Goal: Check status: Check status

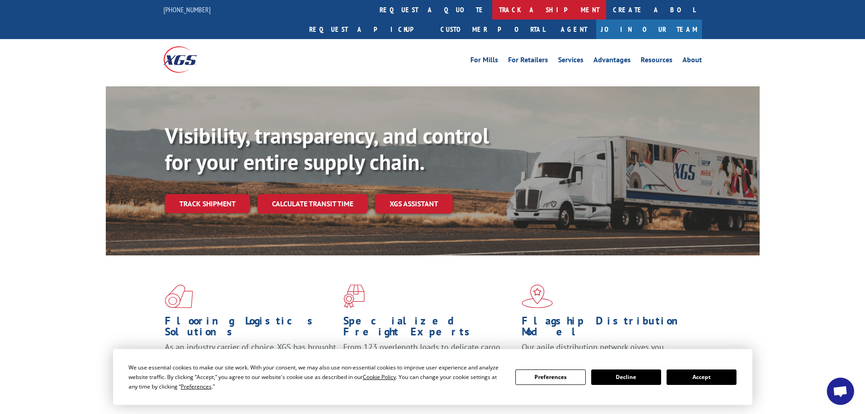
click at [492, 18] on link "track a shipment" at bounding box center [549, 10] width 114 height 20
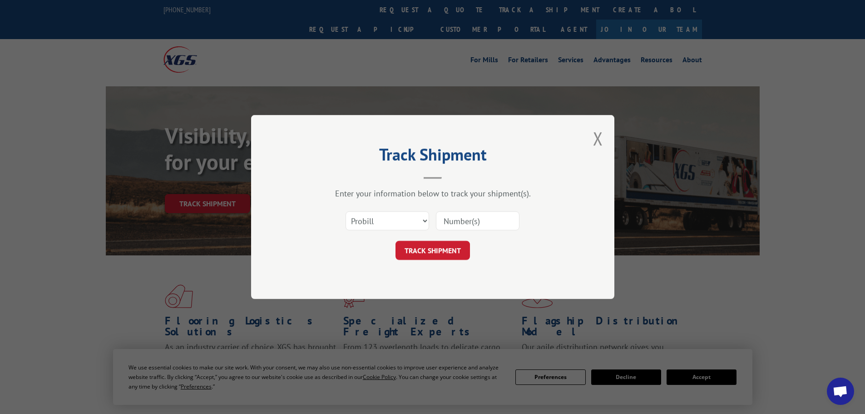
click at [404, 231] on div "Select category... Probill BOL PO" at bounding box center [387, 220] width 83 height 21
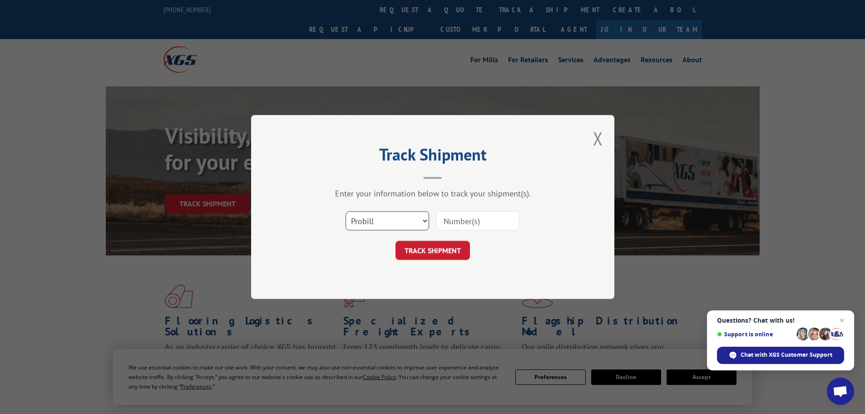
click at [421, 222] on select "Select category... Probill BOL PO" at bounding box center [388, 220] width 84 height 19
select select "bol"
click at [346, 211] on select "Select category... Probill BOL PO" at bounding box center [388, 220] width 84 height 19
click at [476, 221] on input at bounding box center [478, 220] width 84 height 19
paste input "59K2882"
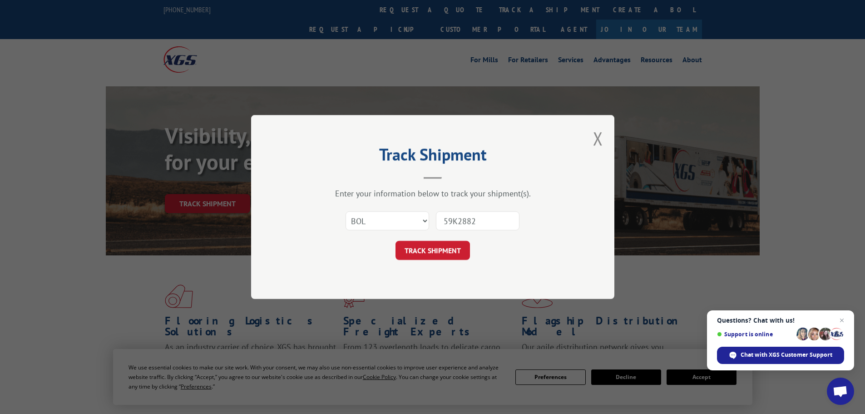
type input "59K2882"
click at [449, 249] on button "TRACK SHIPMENT" at bounding box center [433, 250] width 74 height 19
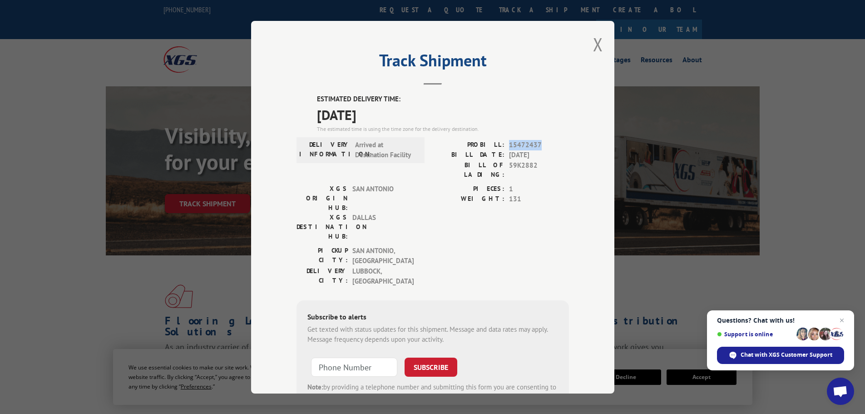
drag, startPoint x: 506, startPoint y: 142, endPoint x: 540, endPoint y: 144, distance: 34.1
click at [540, 144] on span "15472437" at bounding box center [539, 144] width 60 height 10
copy span "15472437"
click at [598, 48] on button "Close modal" at bounding box center [598, 44] width 10 height 24
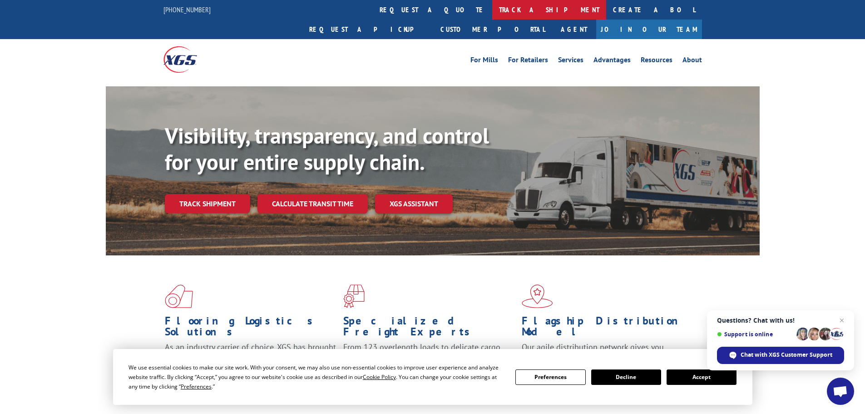
click at [492, 4] on link "track a shipment" at bounding box center [549, 10] width 114 height 20
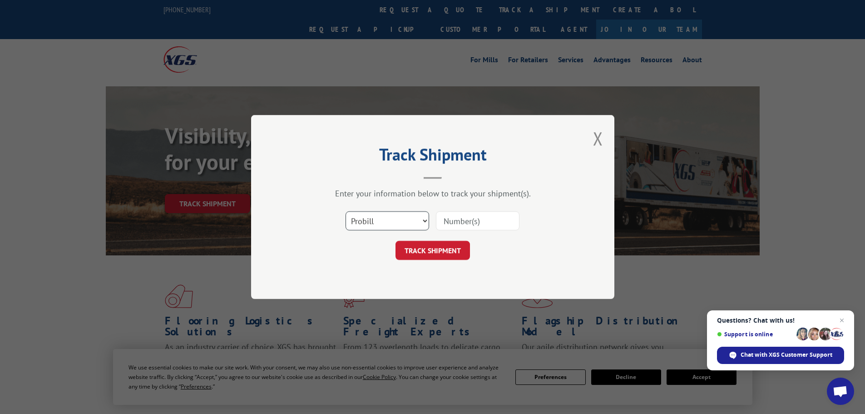
click at [401, 220] on select "Select category... Probill BOL PO" at bounding box center [388, 220] width 84 height 19
select select "bol"
click at [346, 211] on select "Select category... Probill BOL PO" at bounding box center [388, 220] width 84 height 19
click at [481, 225] on input at bounding box center [478, 220] width 84 height 19
paste input "59N4131"
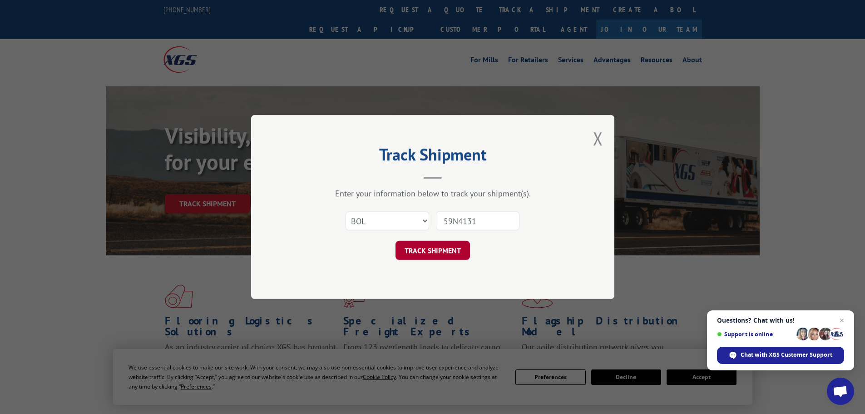
type input "59N4131"
drag, startPoint x: 442, startPoint y: 248, endPoint x: 450, endPoint y: 249, distance: 8.2
click at [443, 249] on button "TRACK SHIPMENT" at bounding box center [433, 250] width 74 height 19
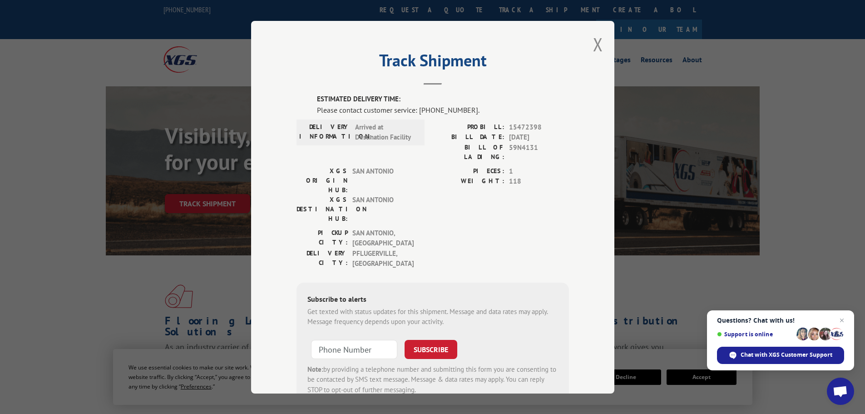
click at [524, 128] on span "15472398" at bounding box center [539, 127] width 60 height 10
copy span "15472398"
drag, startPoint x: 590, startPoint y: 45, endPoint x: 576, endPoint y: 43, distance: 14.6
click at [593, 45] on button "Close modal" at bounding box center [598, 44] width 10 height 24
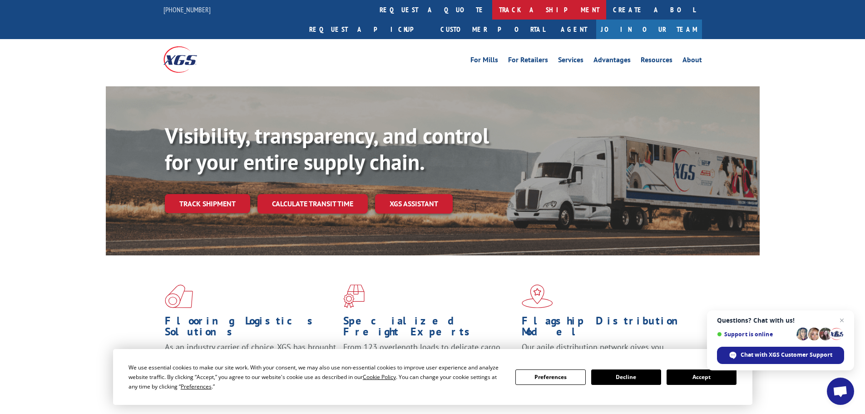
click at [492, 15] on link "track a shipment" at bounding box center [549, 10] width 114 height 20
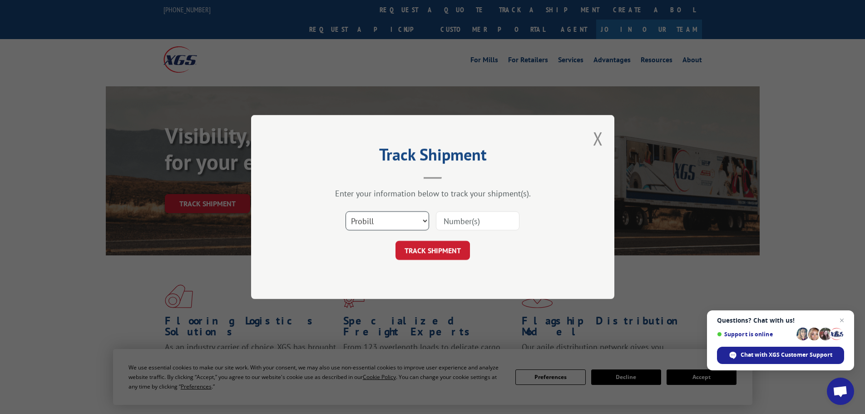
drag, startPoint x: 418, startPoint y: 224, endPoint x: 414, endPoint y: 229, distance: 6.2
click at [418, 224] on select "Select category... Probill BOL PO" at bounding box center [388, 220] width 84 height 19
select select "bol"
click at [346, 211] on select "Select category... Probill BOL PO" at bounding box center [388, 220] width 84 height 19
click at [482, 228] on input at bounding box center [478, 220] width 84 height 19
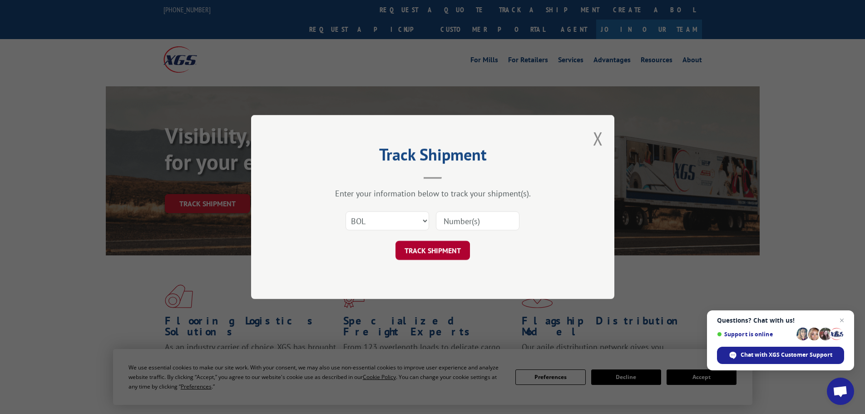
paste input "59N4897"
type input "59N4897"
click at [445, 253] on button "TRACK SHIPMENT" at bounding box center [433, 250] width 74 height 19
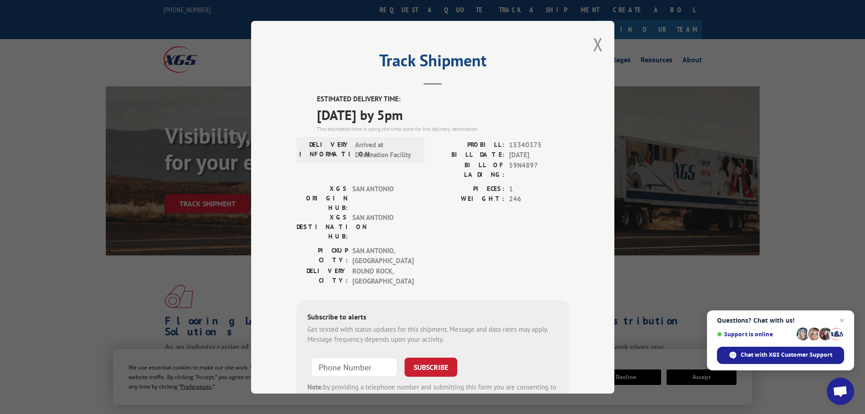
click at [532, 142] on span "15340375" at bounding box center [539, 144] width 60 height 10
copy span "15340375"
drag, startPoint x: 596, startPoint y: 45, endPoint x: 440, endPoint y: 22, distance: 157.9
click at [596, 44] on button "Close modal" at bounding box center [598, 44] width 10 height 24
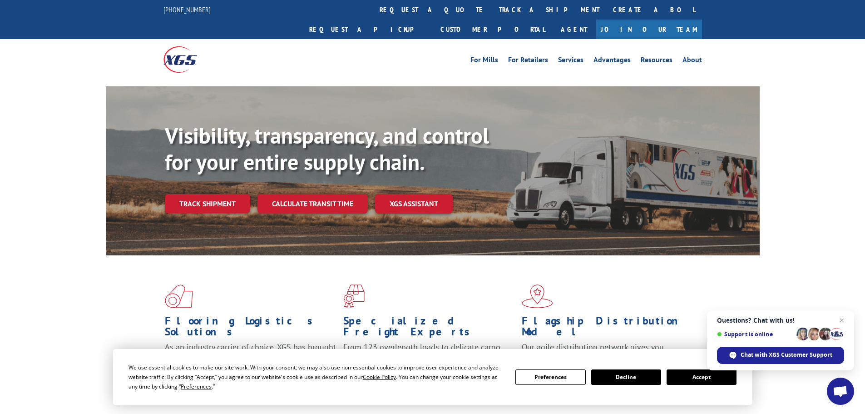
drag, startPoint x: 395, startPoint y: 12, endPoint x: 403, endPoint y: 14, distance: 8.5
click at [492, 12] on link "track a shipment" at bounding box center [549, 10] width 114 height 20
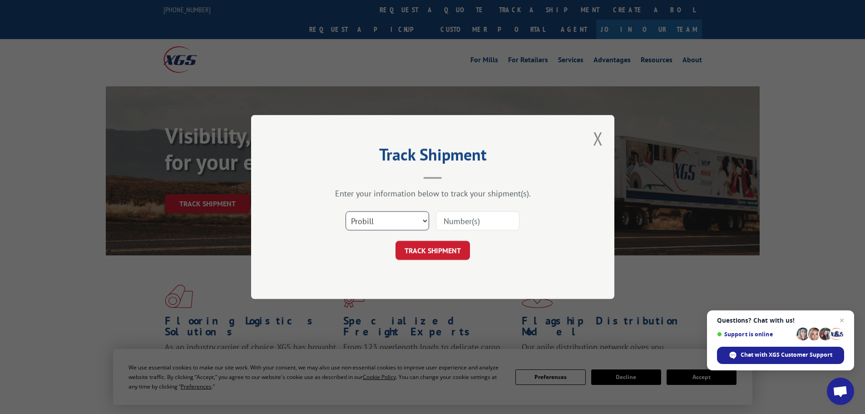
drag, startPoint x: 403, startPoint y: 221, endPoint x: 403, endPoint y: 228, distance: 7.7
click at [402, 223] on select "Select category... Probill BOL PO" at bounding box center [388, 220] width 84 height 19
select select "bol"
click at [346, 211] on select "Select category... Probill BOL PO" at bounding box center [388, 220] width 84 height 19
click at [473, 218] on input at bounding box center [478, 220] width 84 height 19
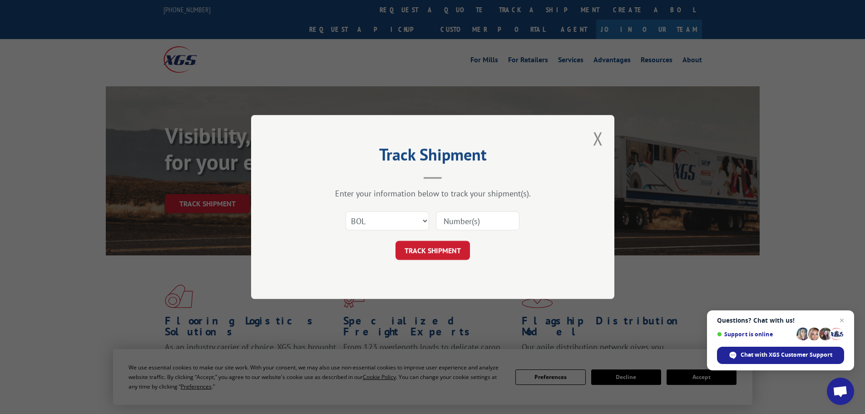
paste input "6AA5465"
type input "6AA5465"
click at [447, 244] on button "TRACK SHIPMENT" at bounding box center [433, 250] width 74 height 19
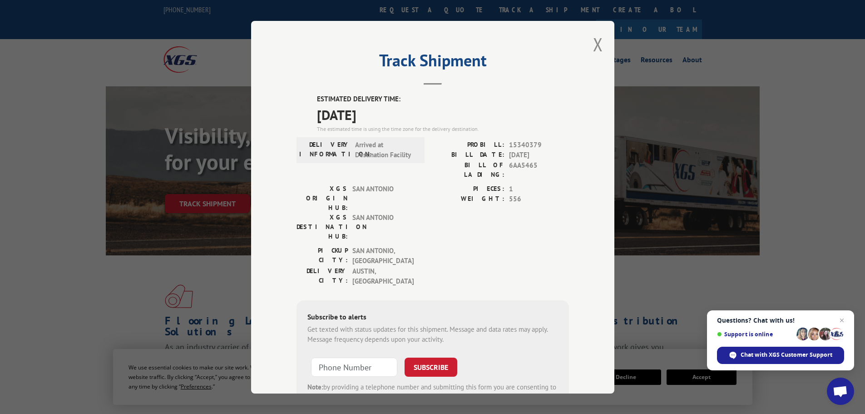
click at [527, 145] on span "15340379" at bounding box center [539, 144] width 60 height 10
copy span "15340379"
click at [589, 48] on div "Track Shipment ESTIMATED DELIVERY TIME: [DATE] The estimated time is using the …" at bounding box center [432, 207] width 363 height 372
click at [580, 48] on div "Track Shipment ESTIMATED DELIVERY TIME: [DATE] The estimated time is using the …" at bounding box center [432, 207] width 363 height 372
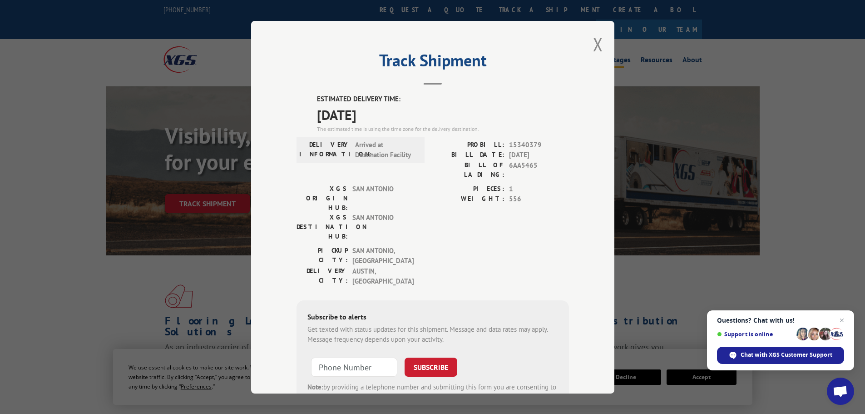
click at [598, 45] on button "Close modal" at bounding box center [598, 44] width 10 height 24
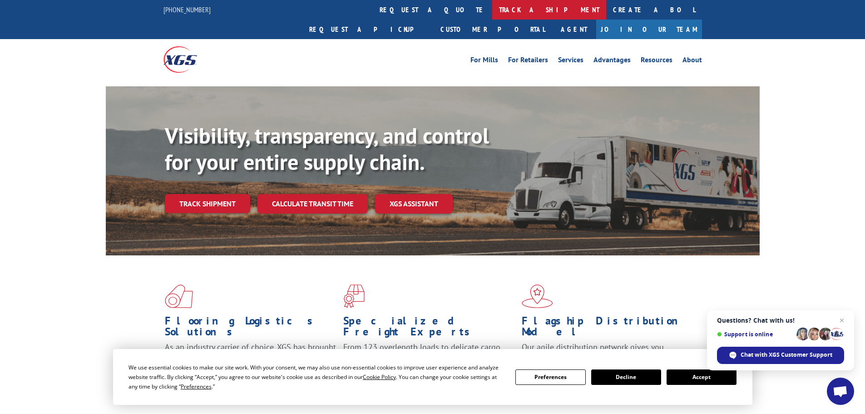
click at [492, 9] on link "track a shipment" at bounding box center [549, 10] width 114 height 20
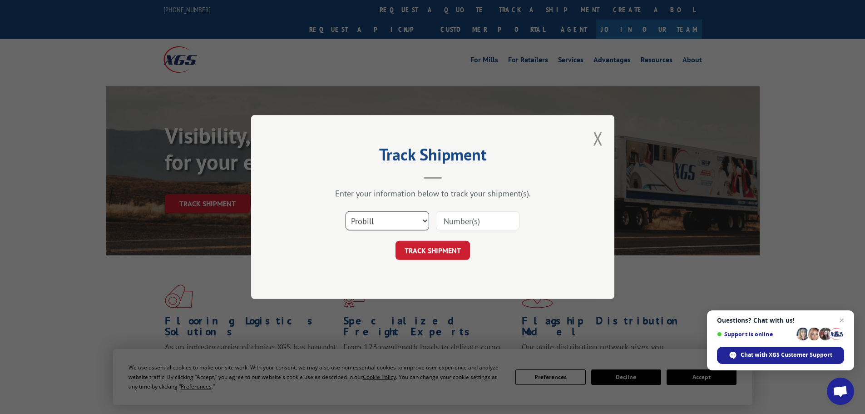
click at [388, 222] on select "Select category... Probill BOL PO" at bounding box center [388, 220] width 84 height 19
select select "bol"
click at [346, 211] on select "Select category... Probill BOL PO" at bounding box center [388, 220] width 84 height 19
drag, startPoint x: 468, startPoint y: 220, endPoint x: 477, endPoint y: 230, distance: 13.8
click at [470, 220] on input at bounding box center [478, 220] width 84 height 19
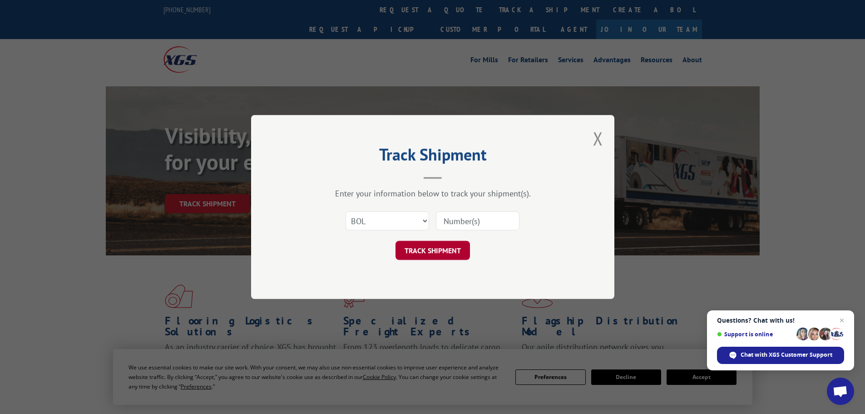
paste input "6AB5525"
type input "6AB5525"
click at [451, 245] on button "TRACK SHIPMENT" at bounding box center [433, 250] width 74 height 19
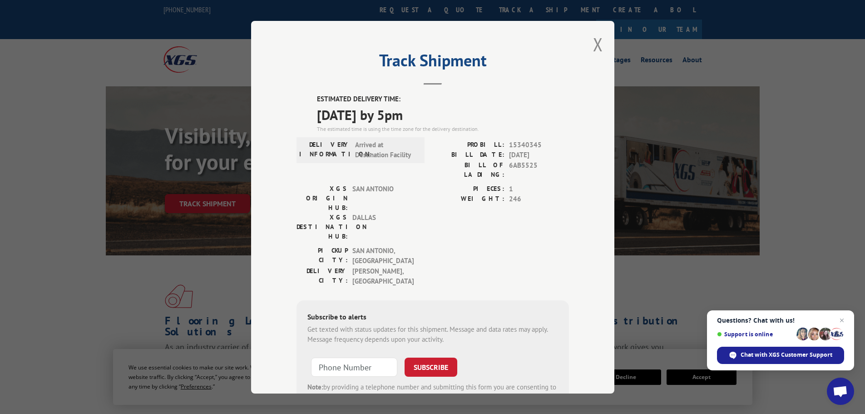
click at [527, 144] on span "15340345" at bounding box center [539, 144] width 60 height 10
copy span "15340345"
drag, startPoint x: 595, startPoint y: 52, endPoint x: 579, endPoint y: 46, distance: 17.0
click at [595, 52] on button "Close modal" at bounding box center [598, 44] width 10 height 24
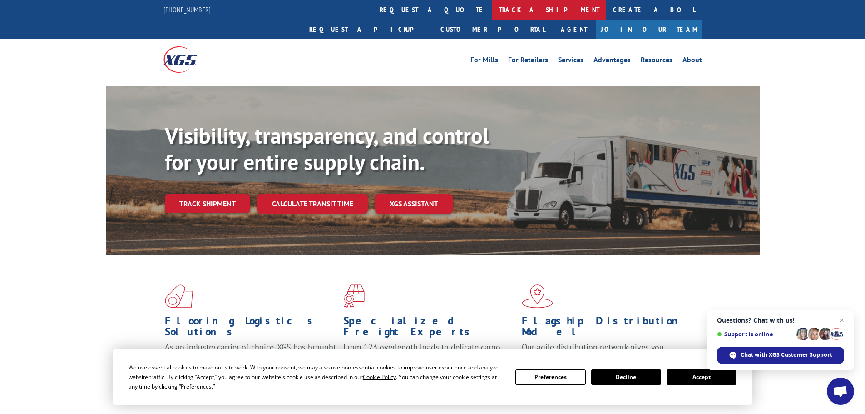
click at [492, 7] on link "track a shipment" at bounding box center [549, 10] width 114 height 20
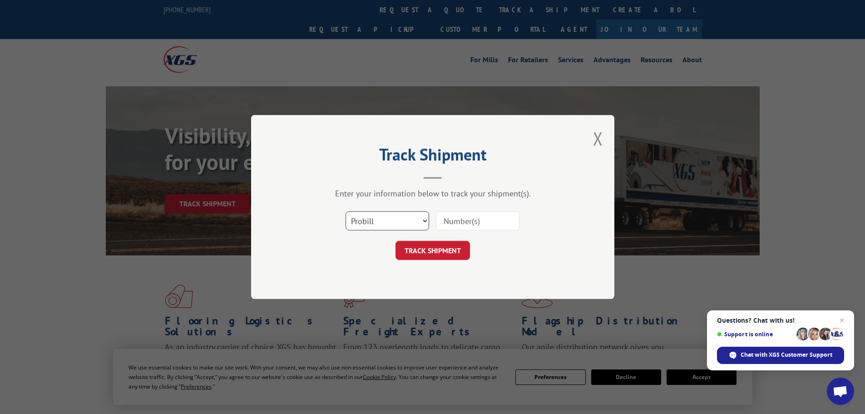
drag, startPoint x: 399, startPoint y: 224, endPoint x: 406, endPoint y: 230, distance: 9.0
click at [399, 224] on select "Select category... Probill BOL PO" at bounding box center [388, 220] width 84 height 19
select select "bol"
click at [346, 211] on select "Select category... Probill BOL PO" at bounding box center [388, 220] width 84 height 19
click at [450, 226] on input at bounding box center [478, 220] width 84 height 19
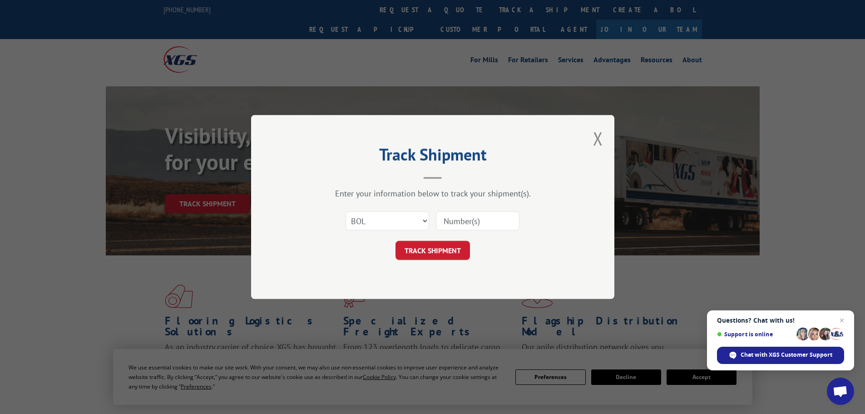
paste input "6AE9813"
type input "6AE9813"
click at [437, 250] on button "TRACK SHIPMENT" at bounding box center [433, 250] width 74 height 19
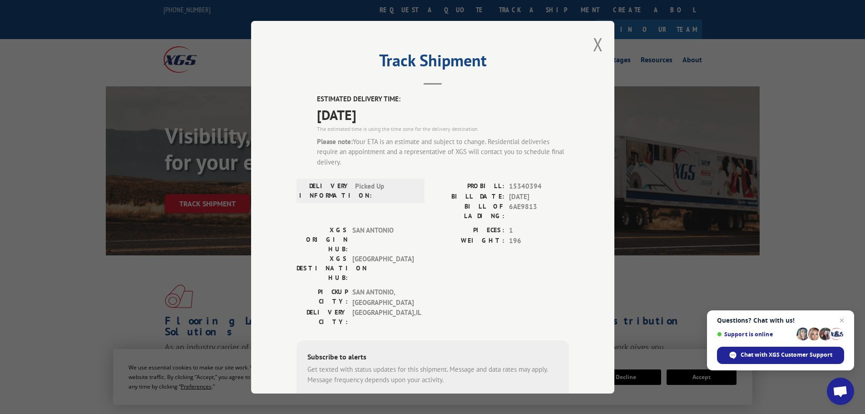
click at [520, 186] on span "15340394" at bounding box center [539, 186] width 60 height 10
copy span "15340394"
click at [586, 43] on div "Track Shipment ESTIMATED DELIVERY TIME: [DATE] The estimated time is using the …" at bounding box center [432, 207] width 363 height 372
click at [599, 41] on button "Close modal" at bounding box center [598, 44] width 10 height 24
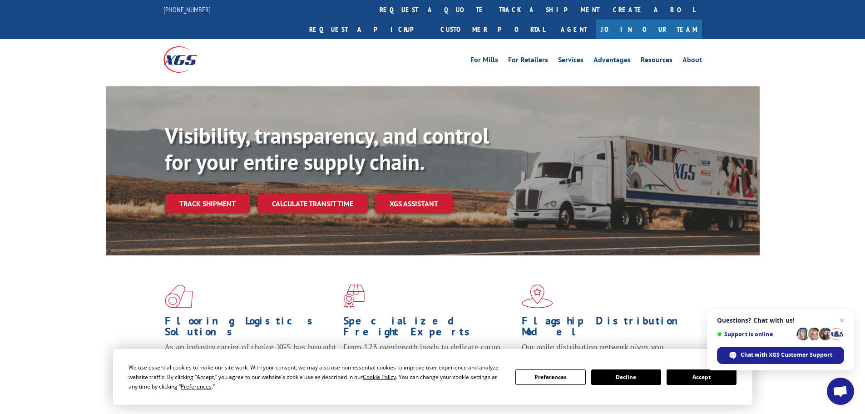
click at [492, 9] on link "track a shipment" at bounding box center [549, 10] width 114 height 20
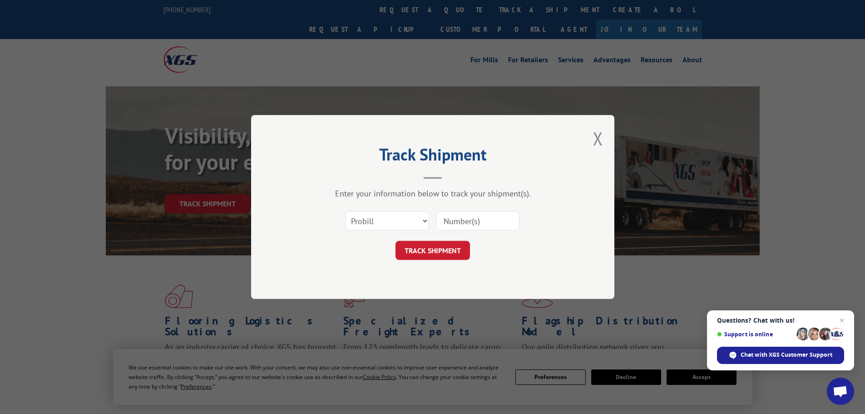
drag, startPoint x: 391, startPoint y: 210, endPoint x: 417, endPoint y: 232, distance: 33.5
click at [396, 213] on div "Select category... Probill BOL PO" at bounding box center [387, 220] width 83 height 21
click at [415, 232] on div "Select category... Probill BOL PO" at bounding box center [433, 221] width 272 height 30
click at [391, 232] on div "Select category... Probill BOL PO" at bounding box center [433, 221] width 272 height 30
drag, startPoint x: 404, startPoint y: 224, endPoint x: 402, endPoint y: 229, distance: 5.3
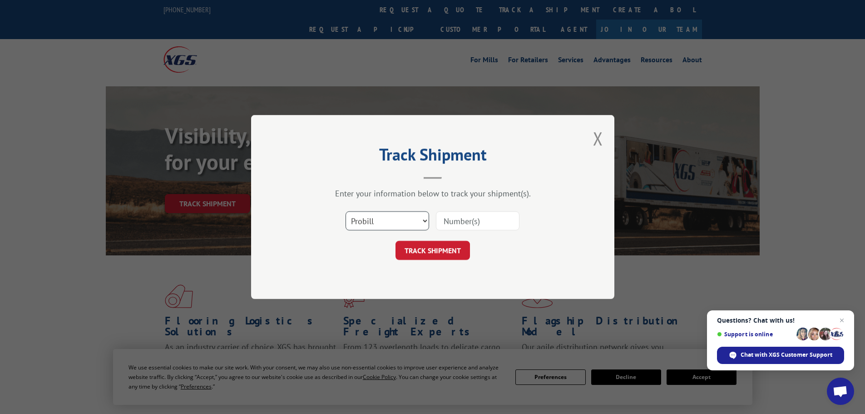
click at [402, 229] on select "Select category... Probill BOL PO" at bounding box center [388, 220] width 84 height 19
select select "bol"
click at [346, 211] on select "Select category... Probill BOL PO" at bounding box center [388, 220] width 84 height 19
click at [454, 225] on input at bounding box center [478, 220] width 84 height 19
paste input "6AF0047"
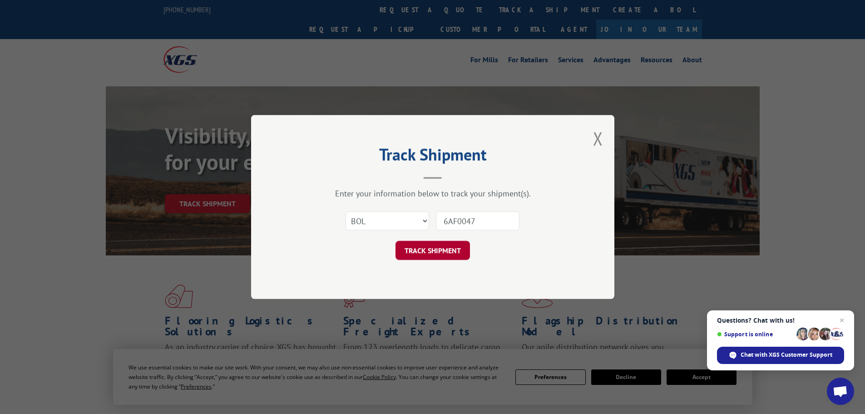
type input "6AF0047"
click at [433, 246] on button "TRACK SHIPMENT" at bounding box center [433, 250] width 74 height 19
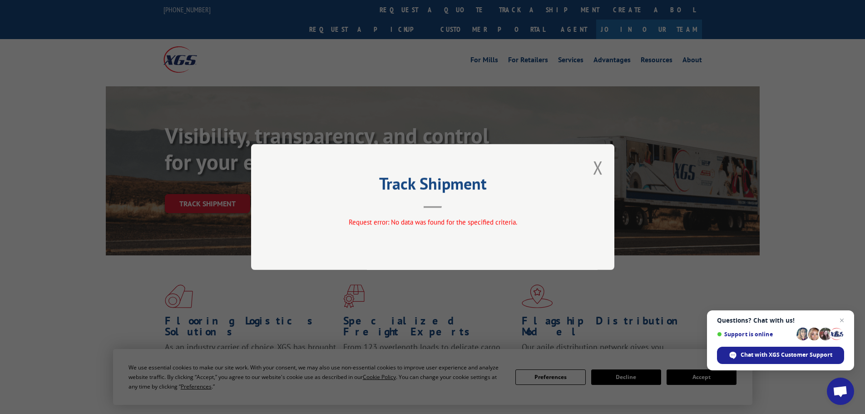
drag, startPoint x: 598, startPoint y: 171, endPoint x: 586, endPoint y: 155, distance: 19.7
click at [594, 169] on button "Close modal" at bounding box center [598, 167] width 10 height 24
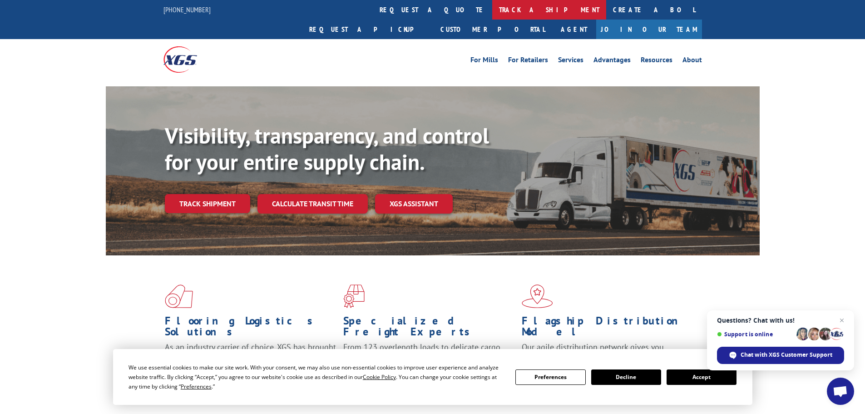
click at [492, 12] on link "track a shipment" at bounding box center [549, 10] width 114 height 20
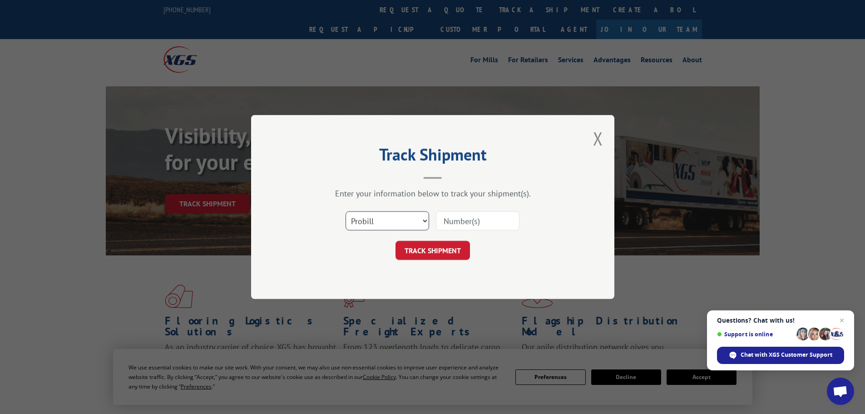
click at [398, 219] on select "Select category... Probill BOL PO" at bounding box center [388, 220] width 84 height 19
select select "bol"
click at [346, 211] on select "Select category... Probill BOL PO" at bounding box center [388, 220] width 84 height 19
drag, startPoint x: 491, startPoint y: 227, endPoint x: 487, endPoint y: 230, distance: 5.5
click at [491, 227] on input at bounding box center [478, 220] width 84 height 19
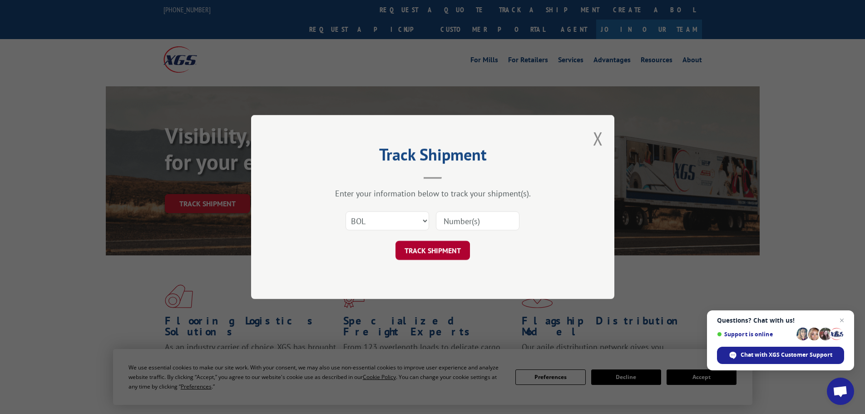
paste input "6AF1574"
type input "6AF1574"
click at [443, 254] on button "TRACK SHIPMENT" at bounding box center [433, 250] width 74 height 19
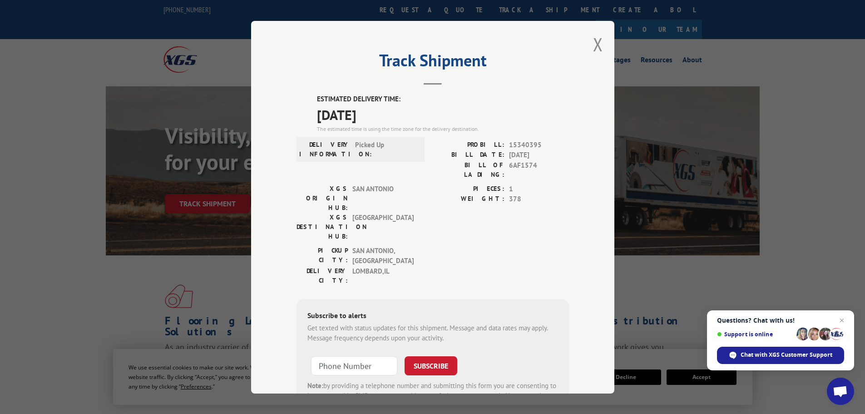
click at [527, 146] on span "15340395" at bounding box center [539, 144] width 60 height 10
copy span "15340395"
drag, startPoint x: 599, startPoint y: 47, endPoint x: 565, endPoint y: 42, distance: 34.4
click at [599, 47] on div "Track Shipment ESTIMATED DELIVERY TIME: [DATE] The estimated time is using the …" at bounding box center [432, 207] width 363 height 372
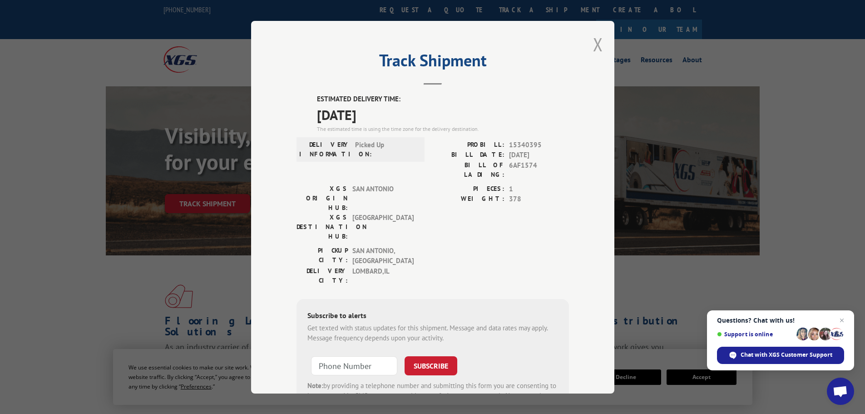
click at [596, 46] on button "Close modal" at bounding box center [598, 44] width 10 height 24
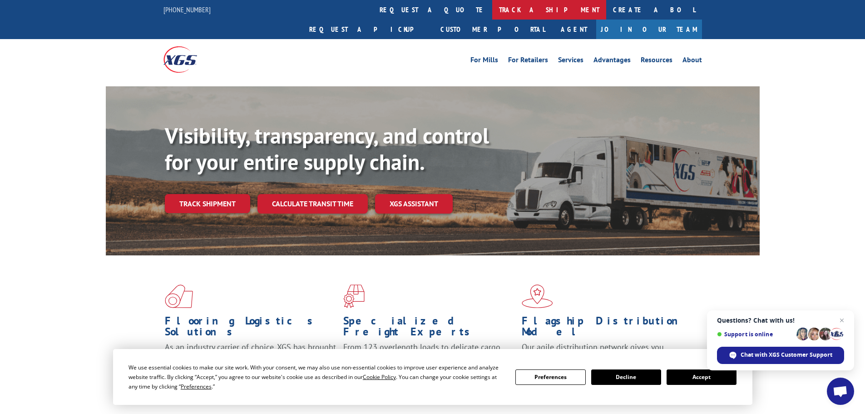
click at [492, 10] on link "track a shipment" at bounding box center [549, 10] width 114 height 20
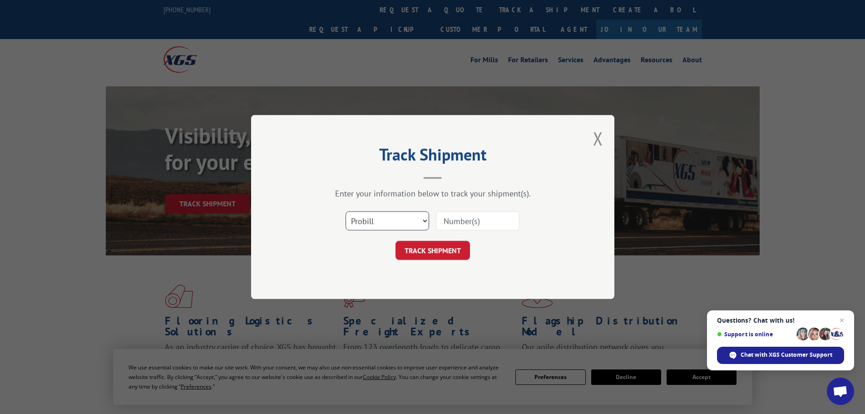
click at [395, 229] on select "Select category... Probill BOL PO" at bounding box center [388, 220] width 84 height 19
select select "bol"
click at [346, 211] on select "Select category... Probill BOL PO" at bounding box center [388, 220] width 84 height 19
drag, startPoint x: 475, startPoint y: 217, endPoint x: 482, endPoint y: 221, distance: 7.9
click at [475, 217] on input at bounding box center [478, 220] width 84 height 19
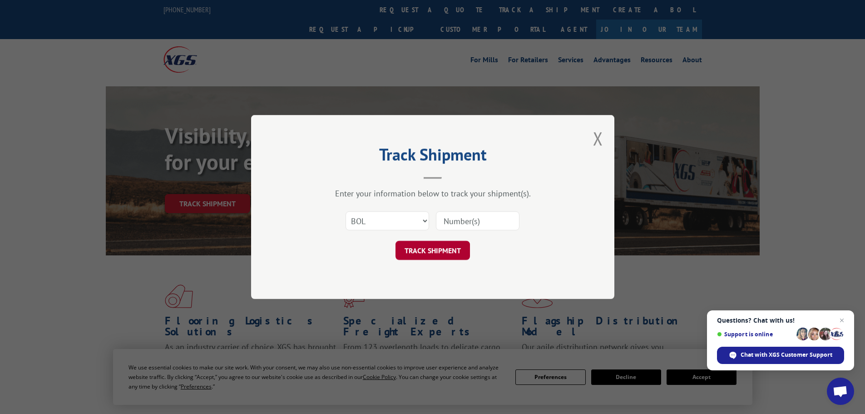
paste input "6AF0047"
type input "6AF0047"
click at [438, 254] on button "TRACK SHIPMENT" at bounding box center [433, 250] width 74 height 19
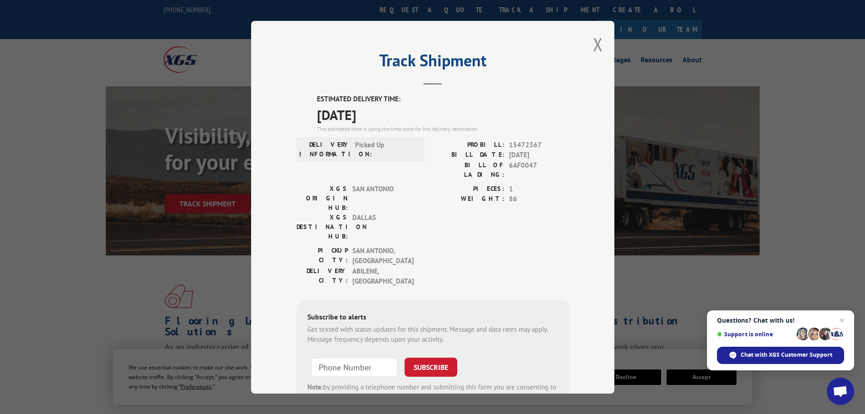
click at [529, 145] on span "15472367" at bounding box center [539, 144] width 60 height 10
copy span "15472367"
click at [604, 41] on div "Track Shipment ESTIMATED DELIVERY TIME: [DATE] The estimated time is using the …" at bounding box center [432, 207] width 363 height 372
click at [598, 41] on button "Close modal" at bounding box center [598, 44] width 10 height 24
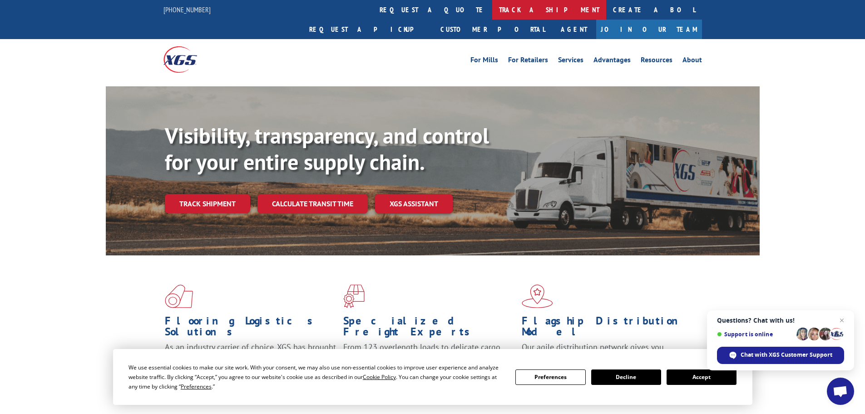
click at [492, 16] on link "track a shipment" at bounding box center [549, 10] width 114 height 20
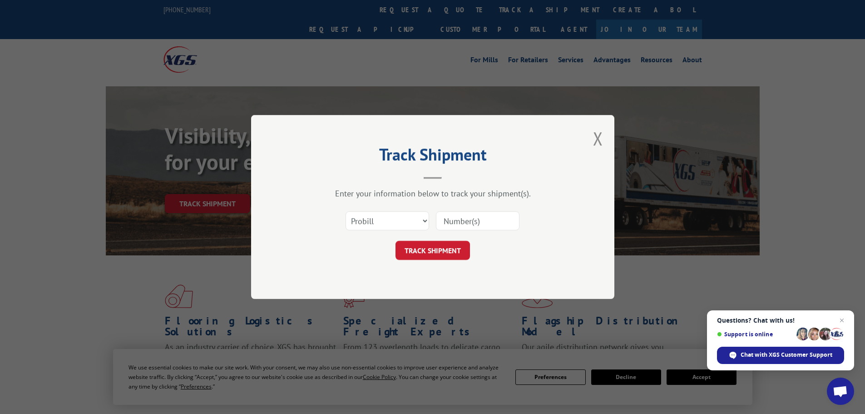
drag, startPoint x: 490, startPoint y: 223, endPoint x: 484, endPoint y: 222, distance: 6.0
click at [490, 223] on input at bounding box center [478, 220] width 84 height 19
paste input "6AF2519"
type input "6AF2519"
drag, startPoint x: 393, startPoint y: 219, endPoint x: 401, endPoint y: 221, distance: 8.8
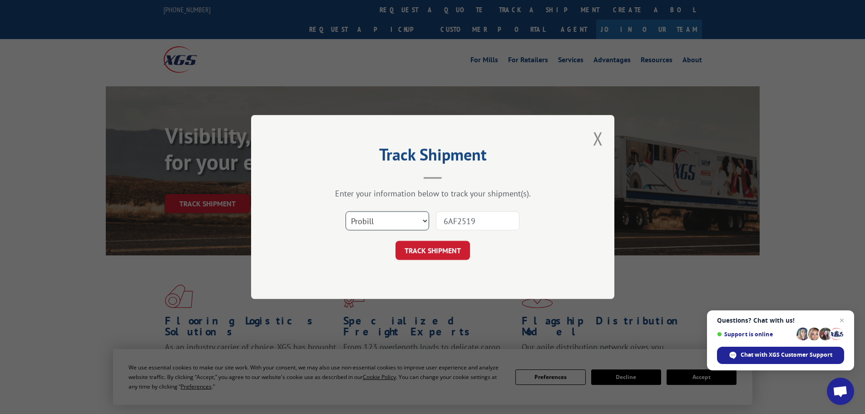
click at [393, 219] on select "Select category... Probill BOL PO" at bounding box center [388, 220] width 84 height 19
select select "bol"
click at [346, 211] on select "Select category... Probill BOL PO" at bounding box center [388, 220] width 84 height 19
click at [441, 259] on button "TRACK SHIPMENT" at bounding box center [433, 250] width 74 height 19
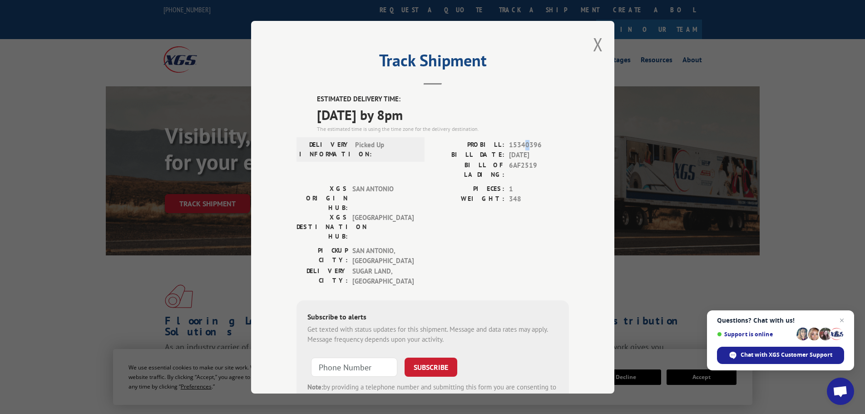
click at [523, 142] on span "15340396" at bounding box center [539, 144] width 60 height 10
click at [524, 142] on span "15340396" at bounding box center [539, 144] width 60 height 10
drag, startPoint x: 589, startPoint y: 43, endPoint x: 594, endPoint y: 42, distance: 4.7
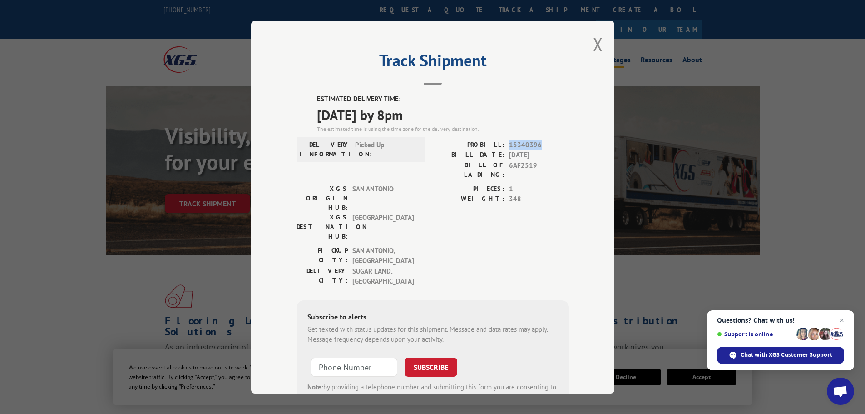
click at [593, 43] on button "Close modal" at bounding box center [598, 44] width 10 height 24
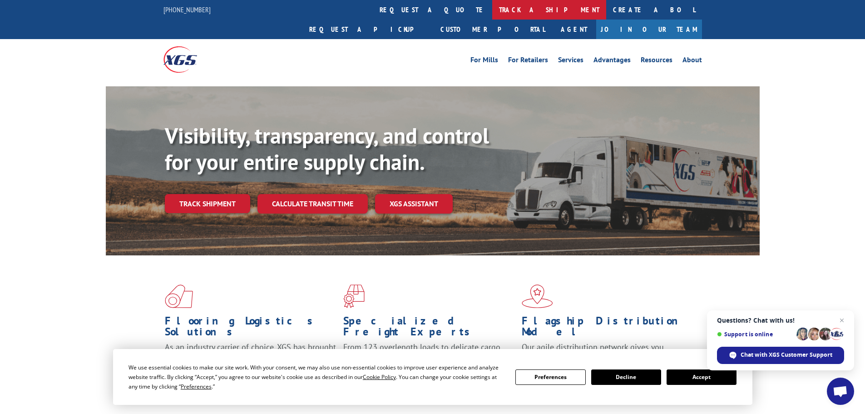
click at [492, 7] on link "track a shipment" at bounding box center [549, 10] width 114 height 20
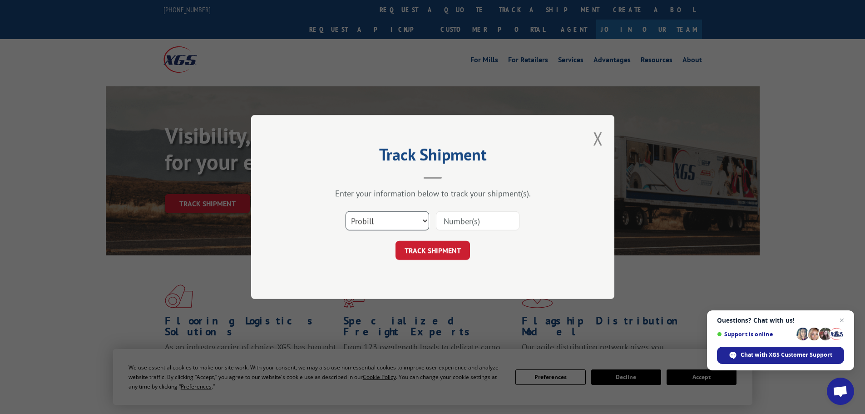
drag, startPoint x: 401, startPoint y: 218, endPoint x: 414, endPoint y: 226, distance: 14.5
click at [401, 218] on select "Select category... Probill BOL PO" at bounding box center [388, 220] width 84 height 19
select select "bol"
click at [346, 211] on select "Select category... Probill BOL PO" at bounding box center [388, 220] width 84 height 19
click at [475, 224] on input at bounding box center [478, 220] width 84 height 19
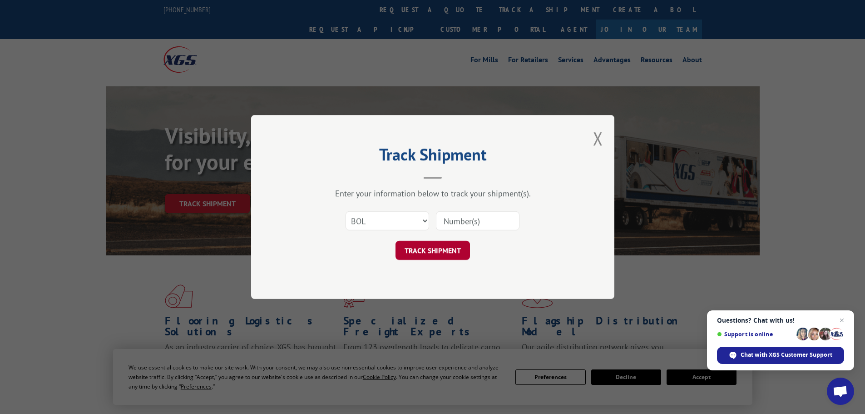
paste input "6AK1882"
type input "6AK1882"
click at [447, 251] on button "TRACK SHIPMENT" at bounding box center [433, 250] width 74 height 19
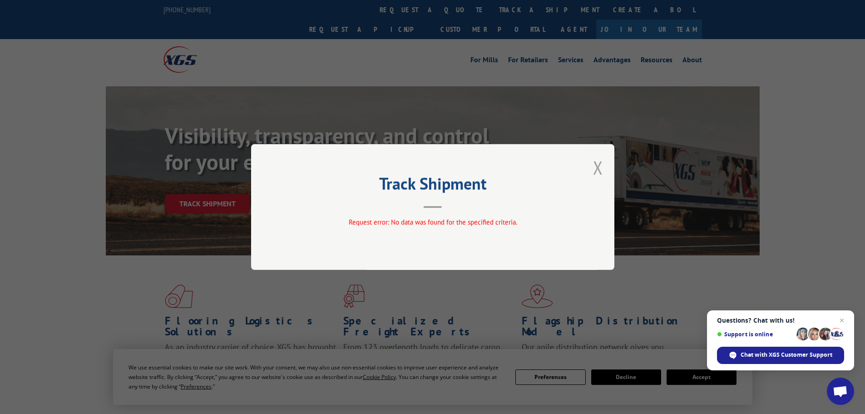
click at [598, 168] on button "Close modal" at bounding box center [598, 167] width 10 height 24
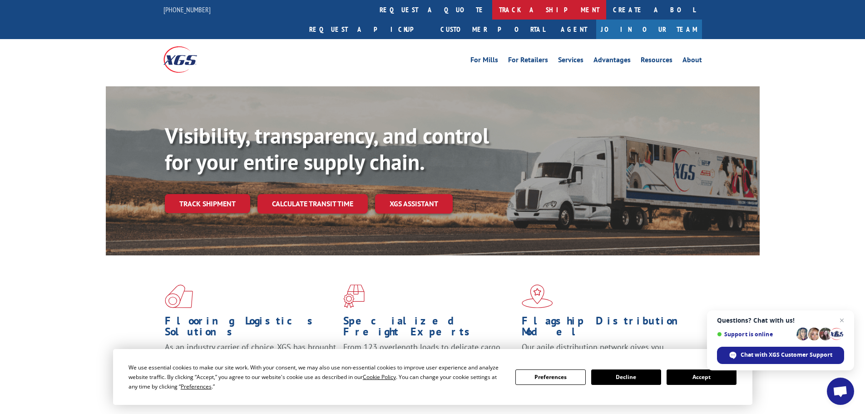
click at [492, 16] on link "track a shipment" at bounding box center [549, 10] width 114 height 20
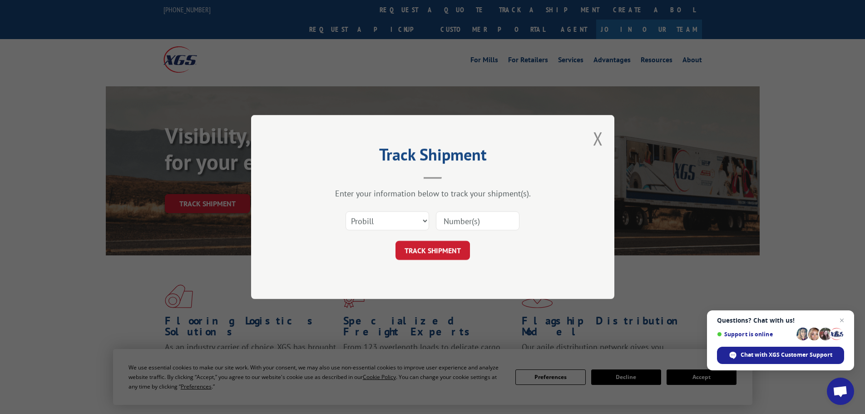
click at [405, 232] on div "Select category... Probill BOL PO" at bounding box center [433, 221] width 272 height 30
click at [404, 227] on select "Select category... Probill BOL PO" at bounding box center [388, 220] width 84 height 19
select select "bol"
click at [346, 211] on select "Select category... Probill BOL PO" at bounding box center [388, 220] width 84 height 19
drag, startPoint x: 497, startPoint y: 226, endPoint x: 495, endPoint y: 231, distance: 5.5
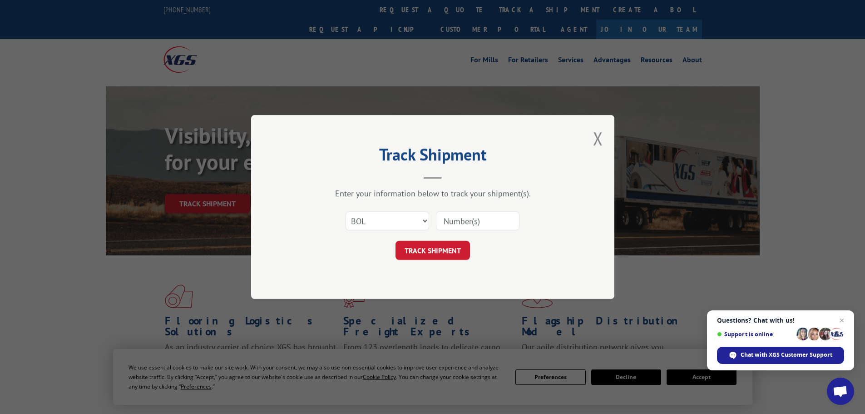
click at [497, 226] on input at bounding box center [478, 220] width 84 height 19
paste input "6AK1882"
type input "6AK1882"
click at [446, 252] on button "TRACK SHIPMENT" at bounding box center [433, 250] width 74 height 19
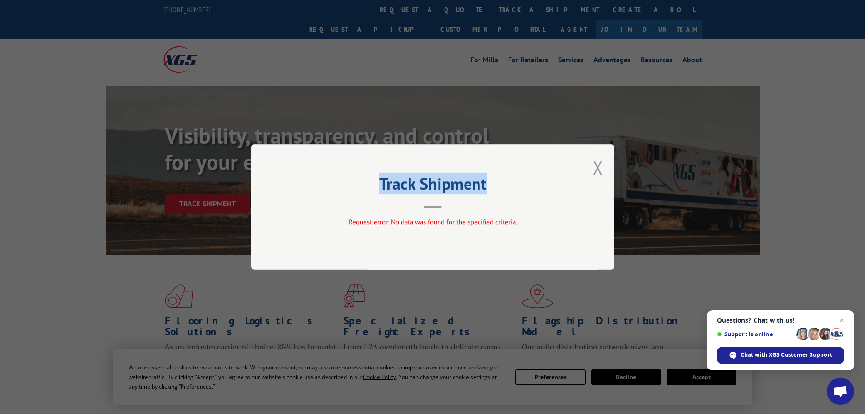
drag, startPoint x: 592, startPoint y: 164, endPoint x: 593, endPoint y: 175, distance: 10.5
click at [597, 175] on div "Track Shipment Request error: No data was found for the specified criteria." at bounding box center [432, 207] width 363 height 126
drag, startPoint x: 593, startPoint y: 174, endPoint x: 589, endPoint y: 171, distance: 4.9
click at [593, 173] on button "Close modal" at bounding box center [598, 167] width 10 height 24
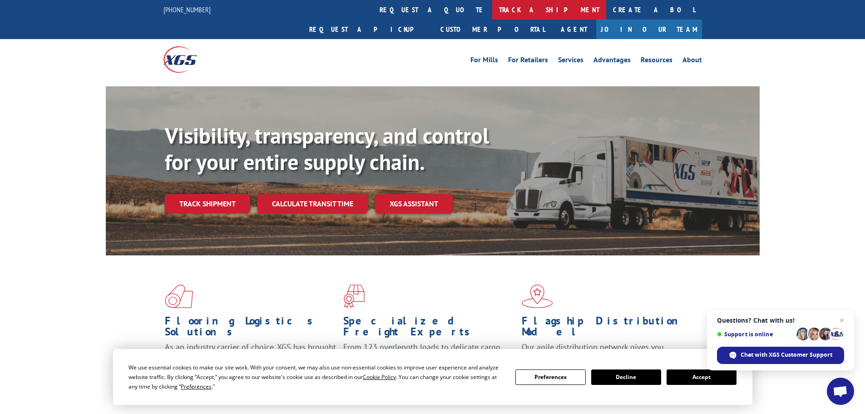
click at [492, 12] on link "track a shipment" at bounding box center [549, 10] width 114 height 20
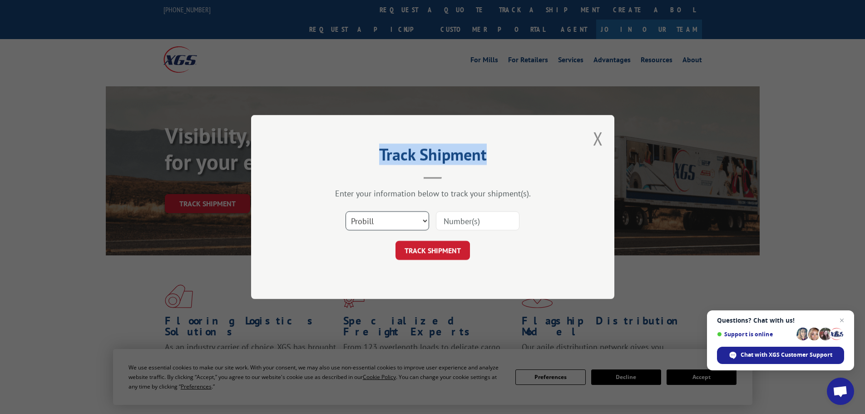
click at [394, 220] on select "Select category... Probill BOL PO" at bounding box center [388, 220] width 84 height 19
select select "bol"
click at [346, 211] on select "Select category... Probill BOL PO" at bounding box center [388, 220] width 84 height 19
drag, startPoint x: 478, startPoint y: 227, endPoint x: 475, endPoint y: 230, distance: 5.1
click at [478, 226] on input at bounding box center [478, 220] width 84 height 19
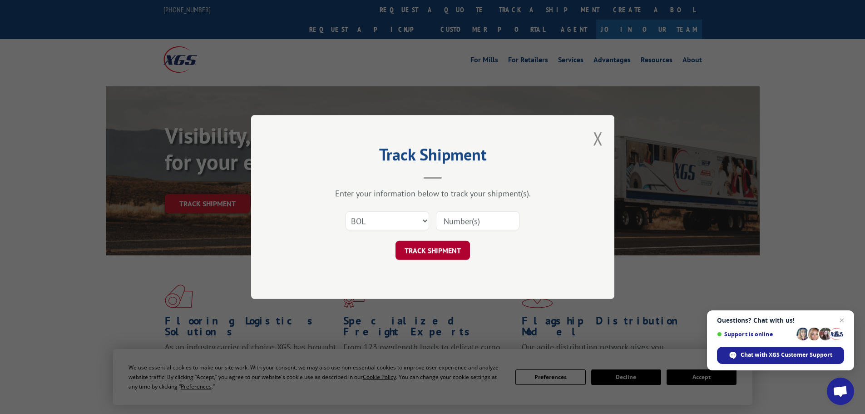
paste input "6AK7363"
type input "6AK7363"
click at [439, 249] on button "TRACK SHIPMENT" at bounding box center [433, 250] width 74 height 19
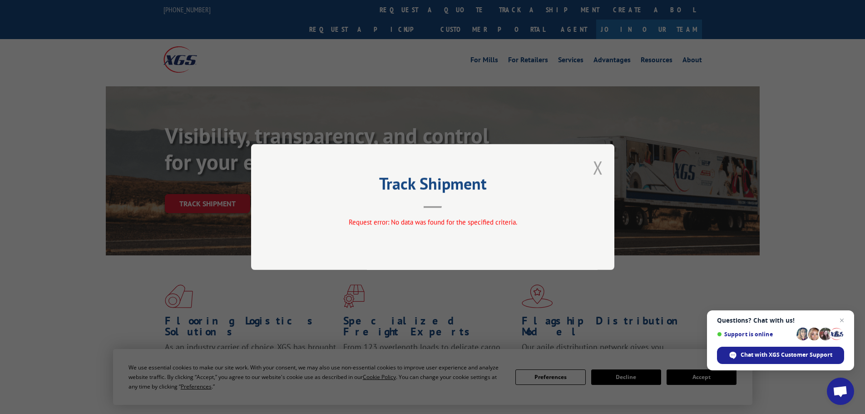
drag, startPoint x: 595, startPoint y: 170, endPoint x: 515, endPoint y: 90, distance: 113.0
click at [595, 169] on button "Close modal" at bounding box center [598, 167] width 10 height 24
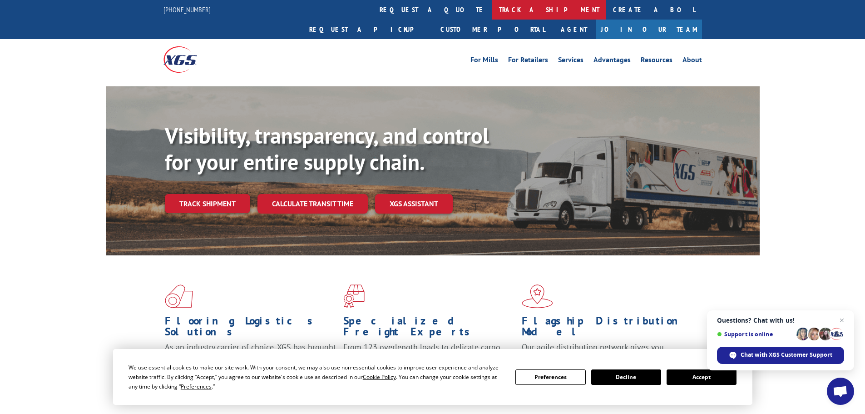
click at [492, 6] on link "track a shipment" at bounding box center [549, 10] width 114 height 20
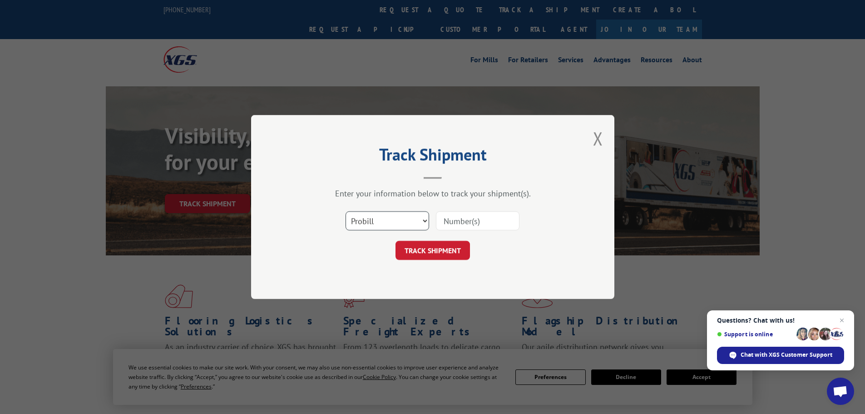
click at [398, 223] on select "Select category... Probill BOL PO" at bounding box center [388, 220] width 84 height 19
select select "bol"
click at [346, 211] on select "Select category... Probill BOL PO" at bounding box center [388, 220] width 84 height 19
click at [475, 219] on input at bounding box center [478, 220] width 84 height 19
paste input "6AK7537"
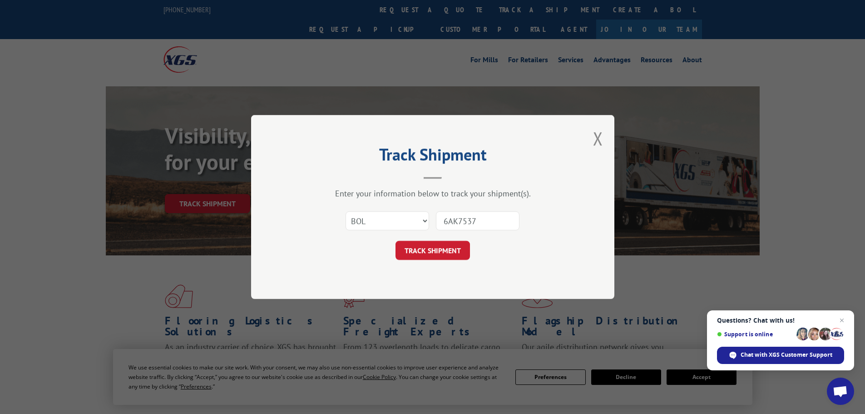
type input "6AK7537"
click at [443, 250] on button "TRACK SHIPMENT" at bounding box center [433, 250] width 74 height 19
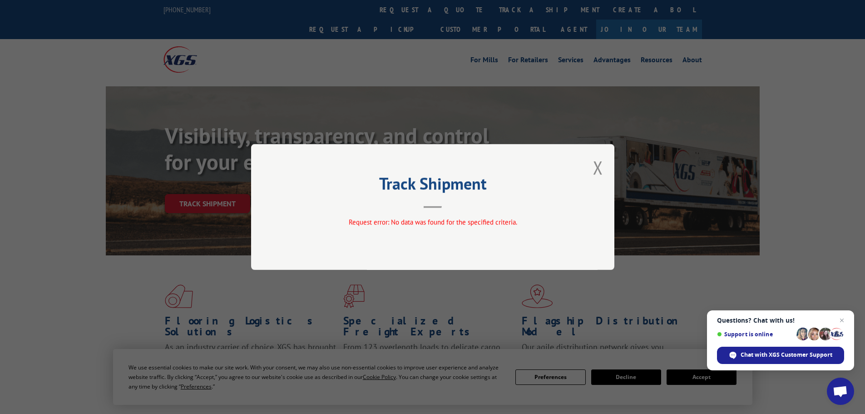
click at [608, 164] on div "Track Shipment Request error: No data was found for the specified criteria." at bounding box center [432, 207] width 363 height 126
click at [604, 168] on div "Track Shipment Request error: No data was found for the specified criteria." at bounding box center [432, 207] width 363 height 126
drag, startPoint x: 603, startPoint y: 168, endPoint x: 599, endPoint y: 173, distance: 6.8
click at [599, 173] on div "Track Shipment Request error: No data was found for the specified criteria." at bounding box center [432, 207] width 363 height 126
